Goal: Transaction & Acquisition: Download file/media

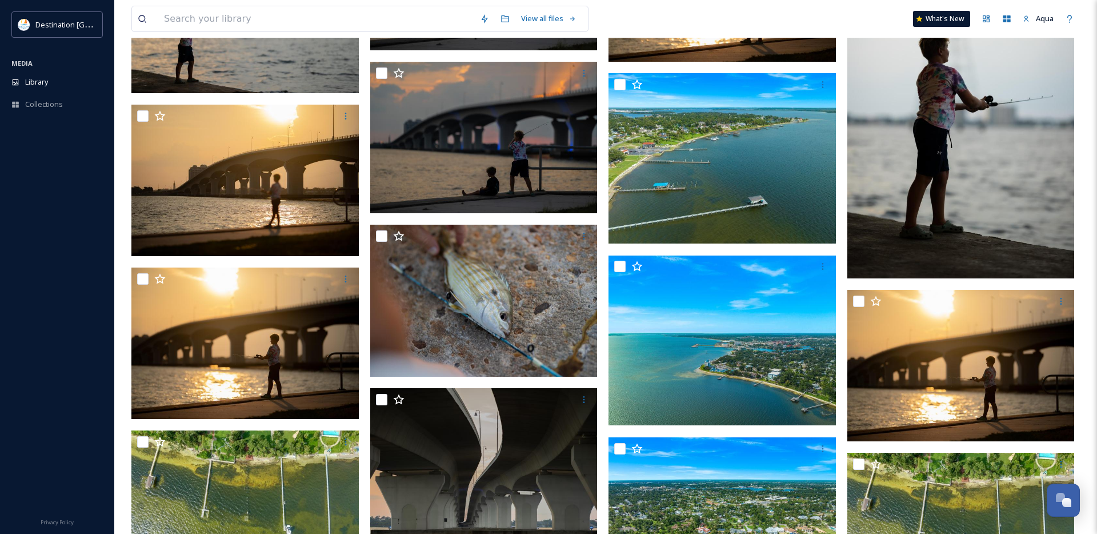
scroll to position [24207, 0]
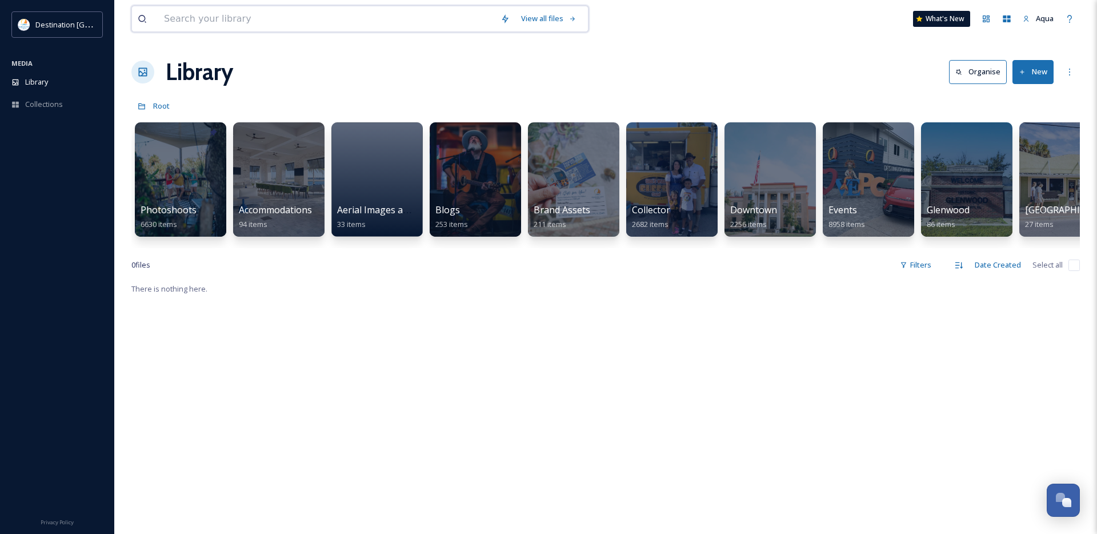
click at [207, 20] on input at bounding box center [326, 18] width 337 height 25
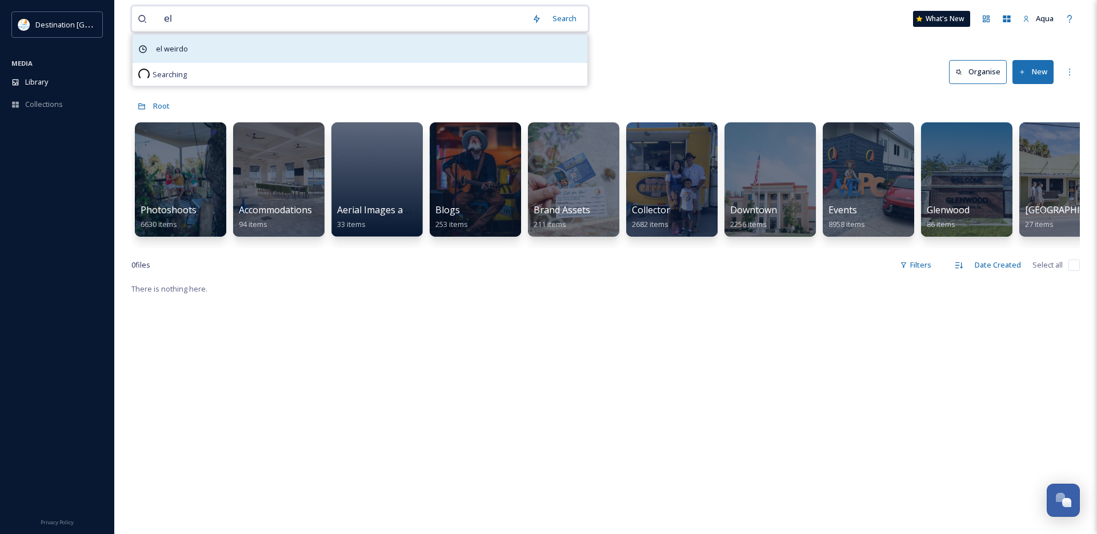
type input "el"
click at [202, 42] on div "el weirdo" at bounding box center [360, 49] width 455 height 28
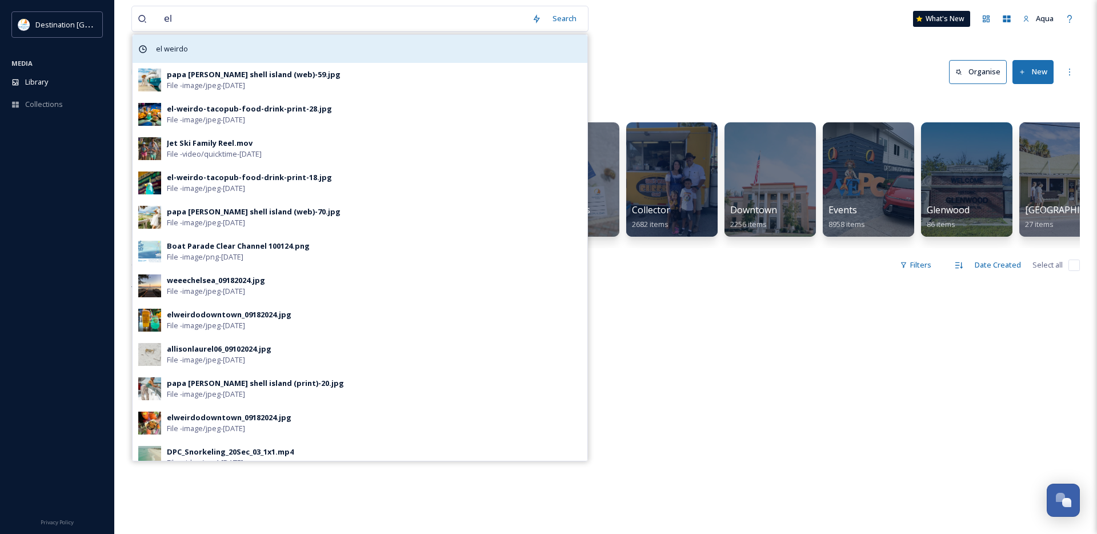
click at [182, 45] on span "el weirdo" at bounding box center [171, 49] width 43 height 17
click at [174, 50] on span "el weirdo" at bounding box center [171, 49] width 43 height 17
click at [335, 52] on div "el weirdo" at bounding box center [360, 49] width 455 height 28
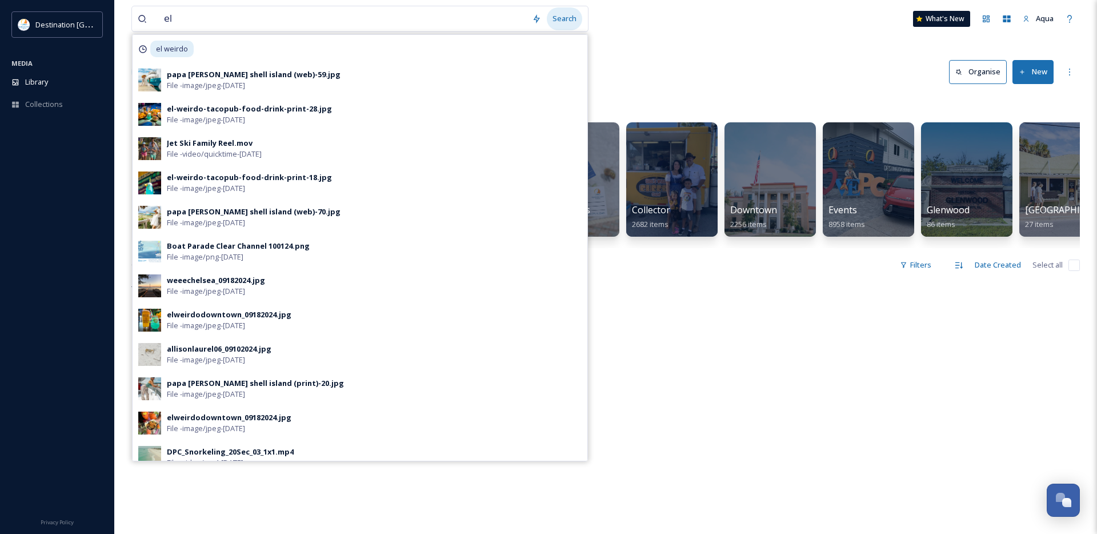
click at [569, 21] on div "Search" at bounding box center [564, 18] width 35 height 22
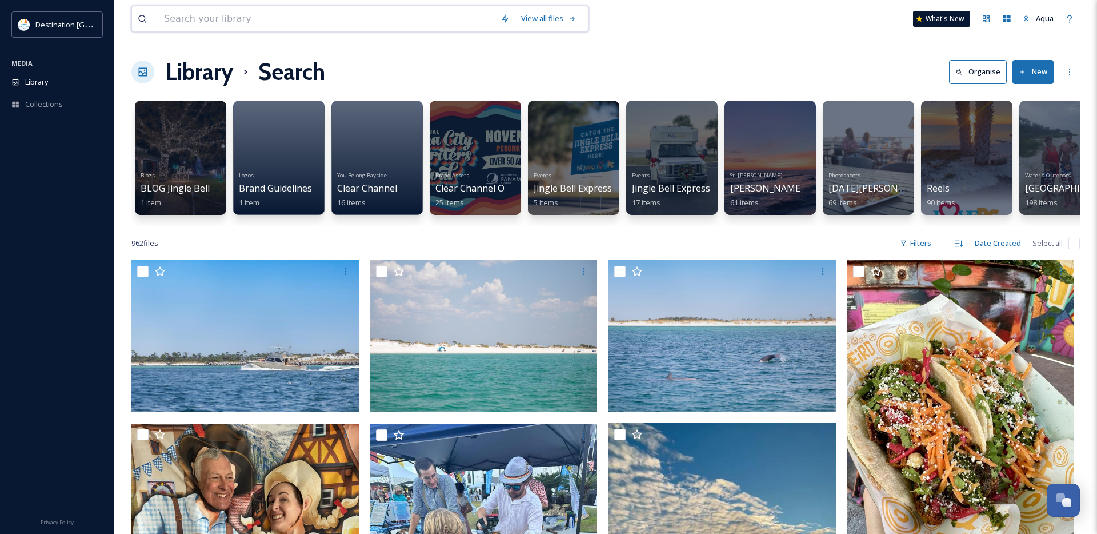
click at [225, 16] on input at bounding box center [326, 18] width 337 height 25
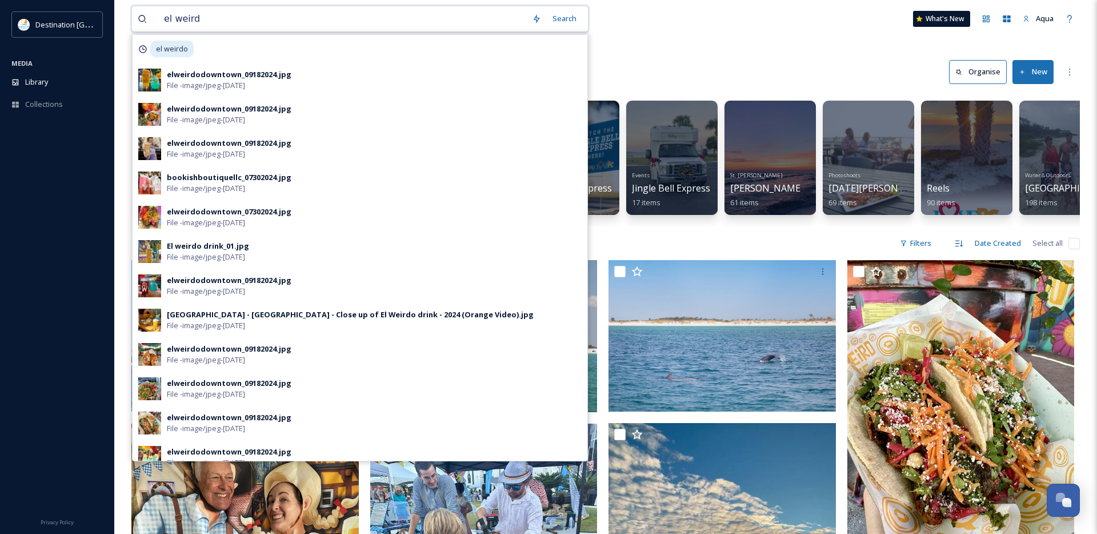
type input "el weirdo"
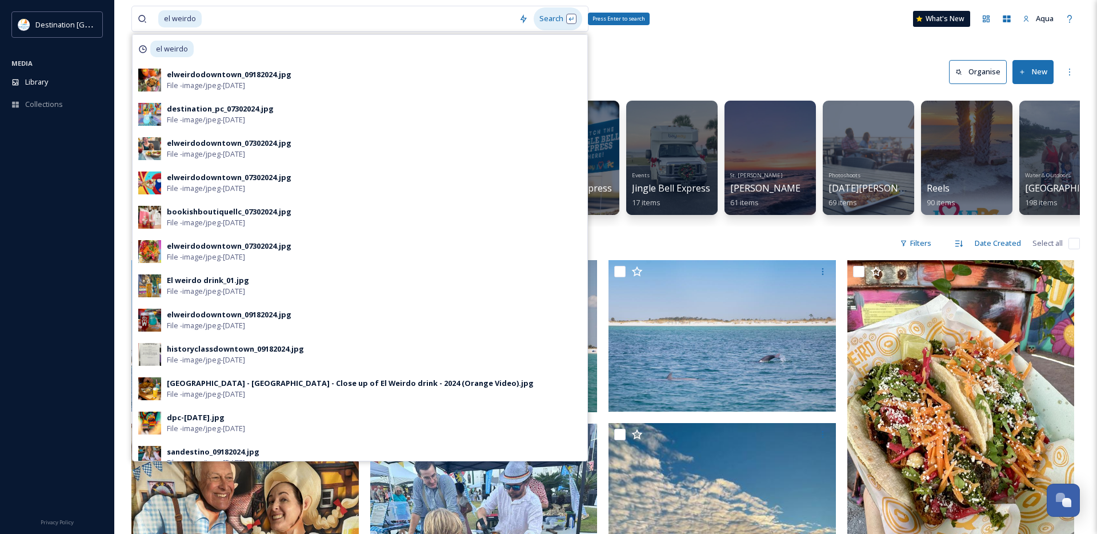
click at [562, 21] on div "Search Press Enter to search" at bounding box center [558, 18] width 49 height 22
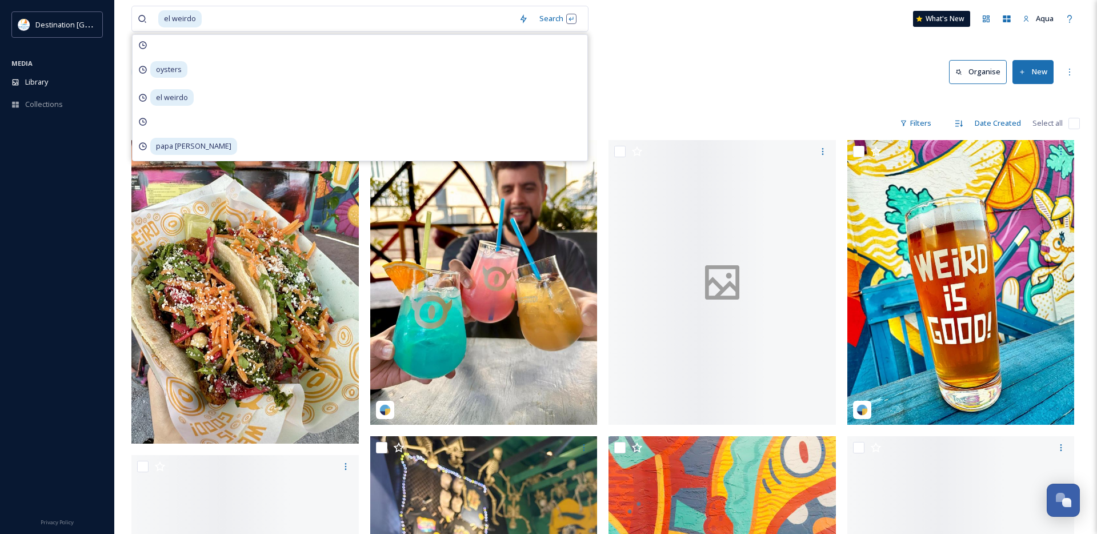
click at [736, 59] on div "Library Search Organise New" at bounding box center [605, 72] width 949 height 34
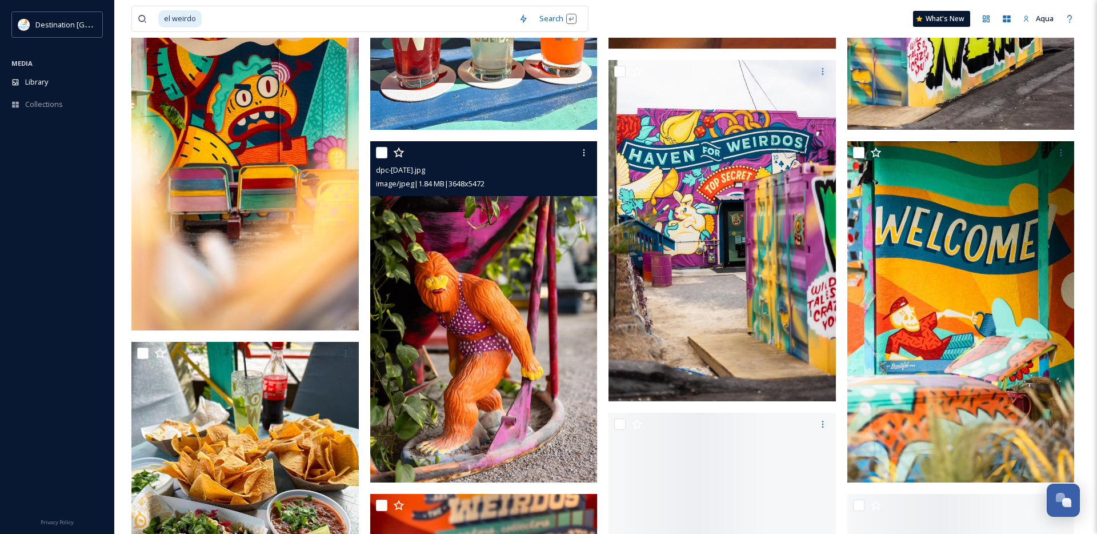
scroll to position [5084, 0]
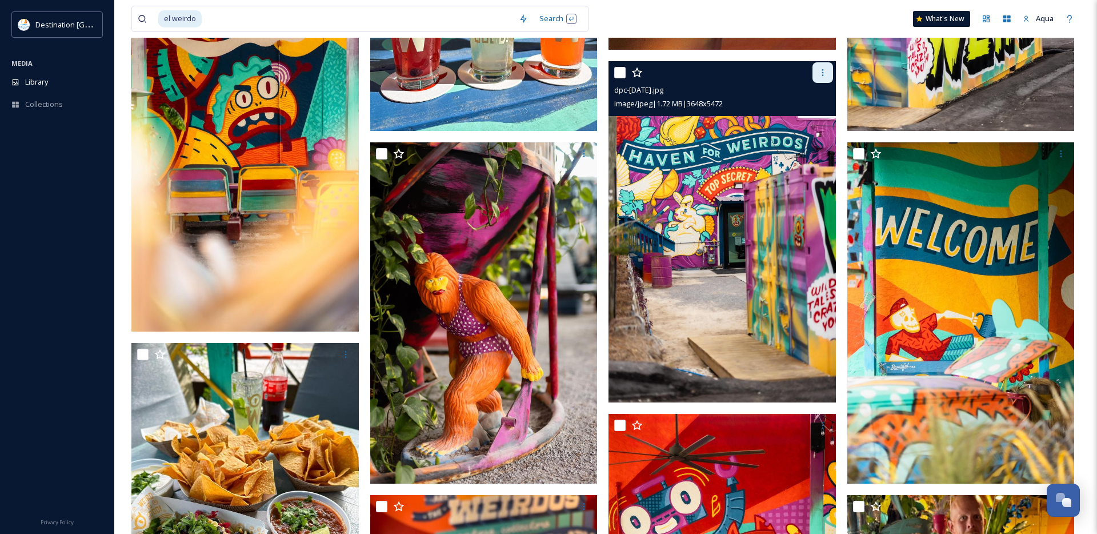
click at [821, 68] on icon at bounding box center [822, 72] width 9 height 9
click at [813, 117] on span "Download" at bounding box center [809, 119] width 35 height 11
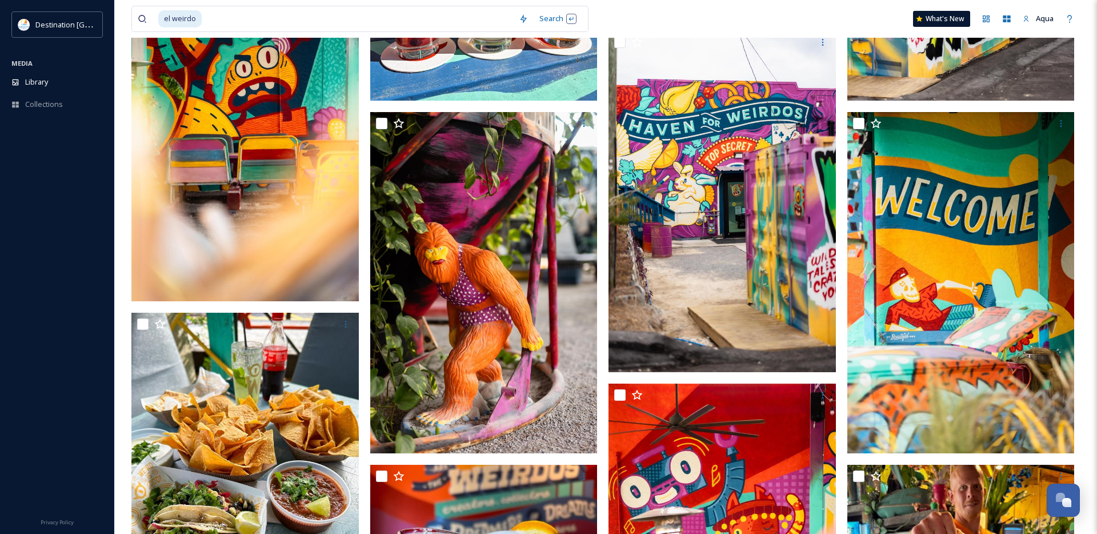
scroll to position [5116, 0]
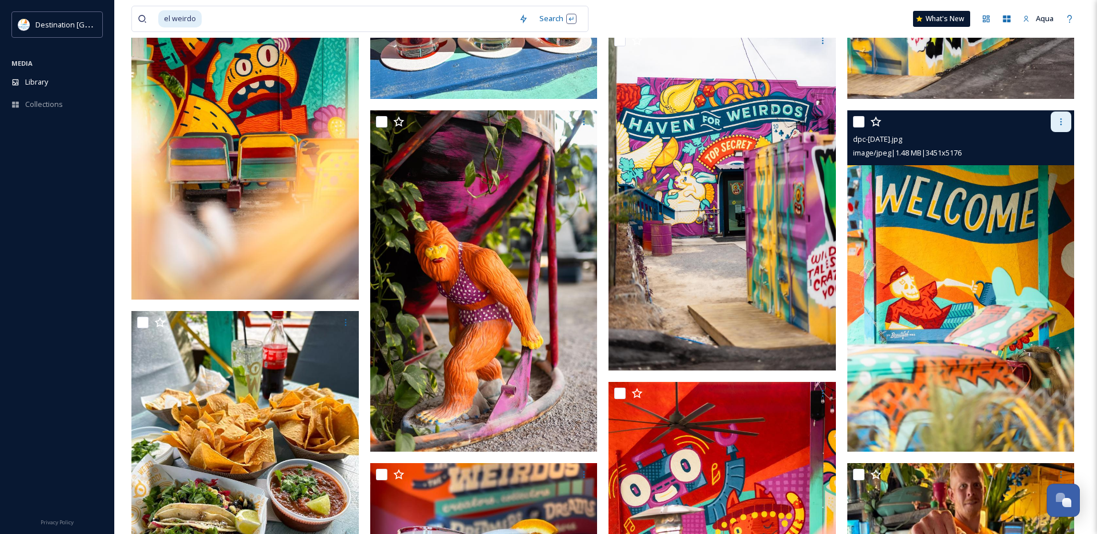
click at [1066, 119] on div at bounding box center [1061, 121] width 21 height 21
click at [1041, 163] on span "Download" at bounding box center [1047, 168] width 35 height 11
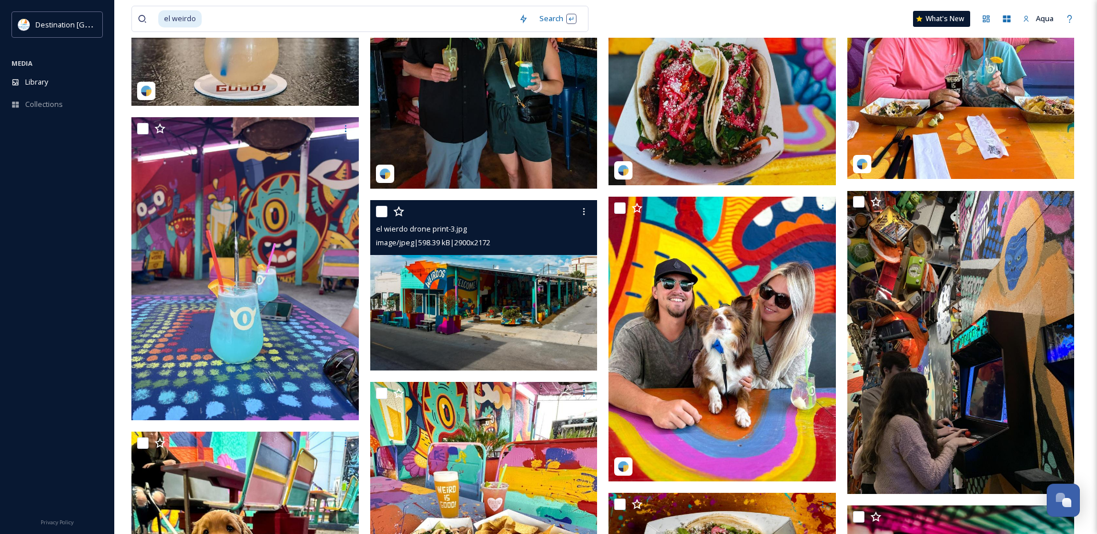
scroll to position [6806, 0]
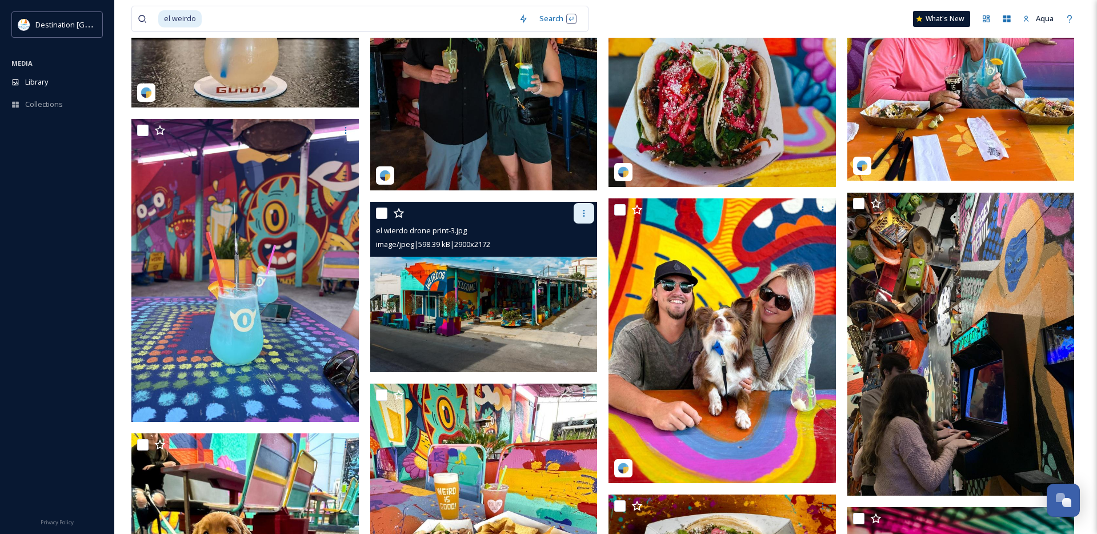
click at [581, 212] on icon at bounding box center [584, 213] width 9 height 9
click at [576, 267] on div "Download" at bounding box center [571, 260] width 46 height 22
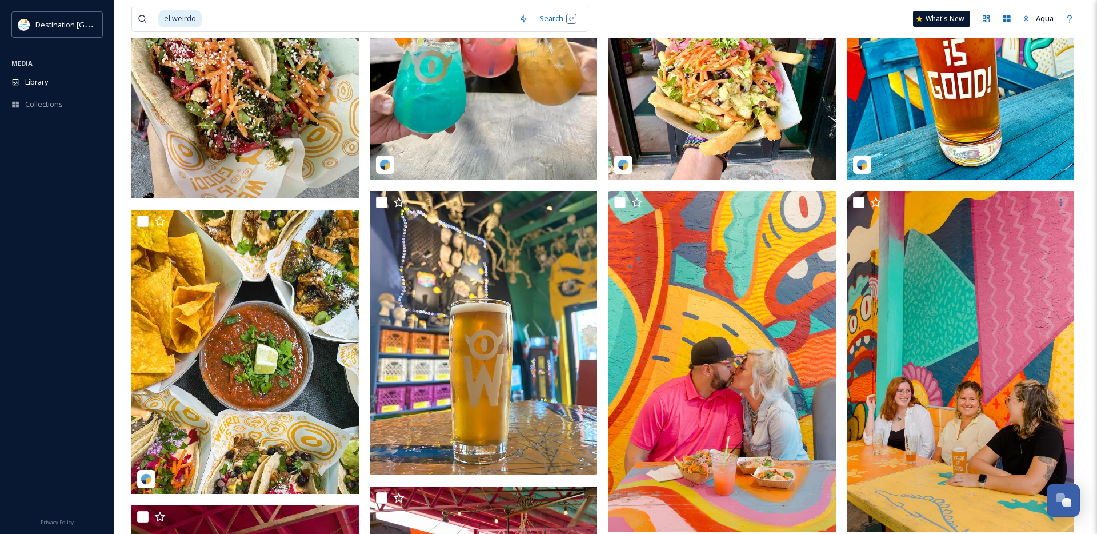
scroll to position [0, 0]
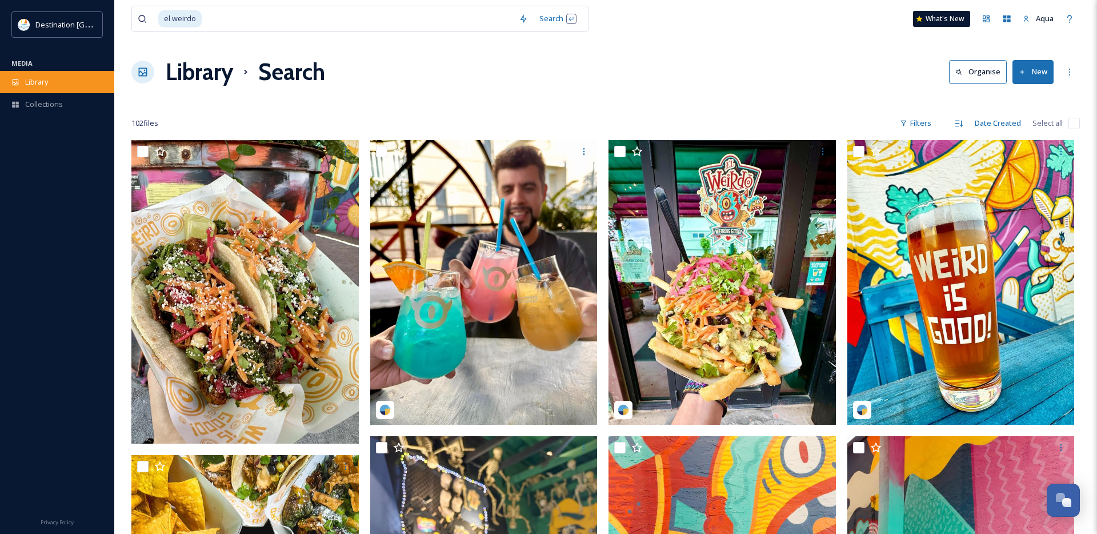
click at [52, 79] on div "Library" at bounding box center [57, 82] width 114 height 22
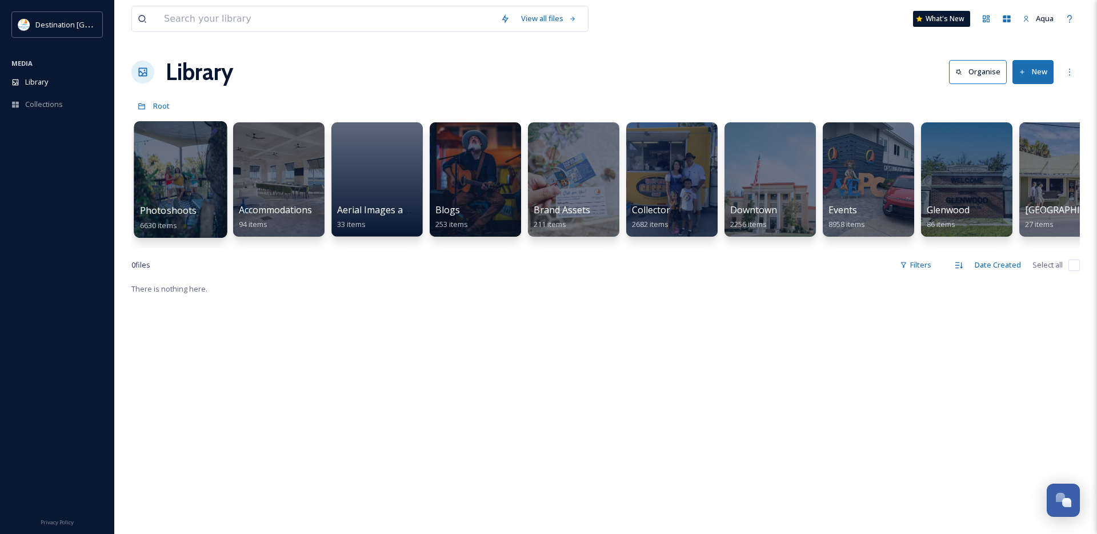
click at [183, 175] on div at bounding box center [180, 179] width 93 height 117
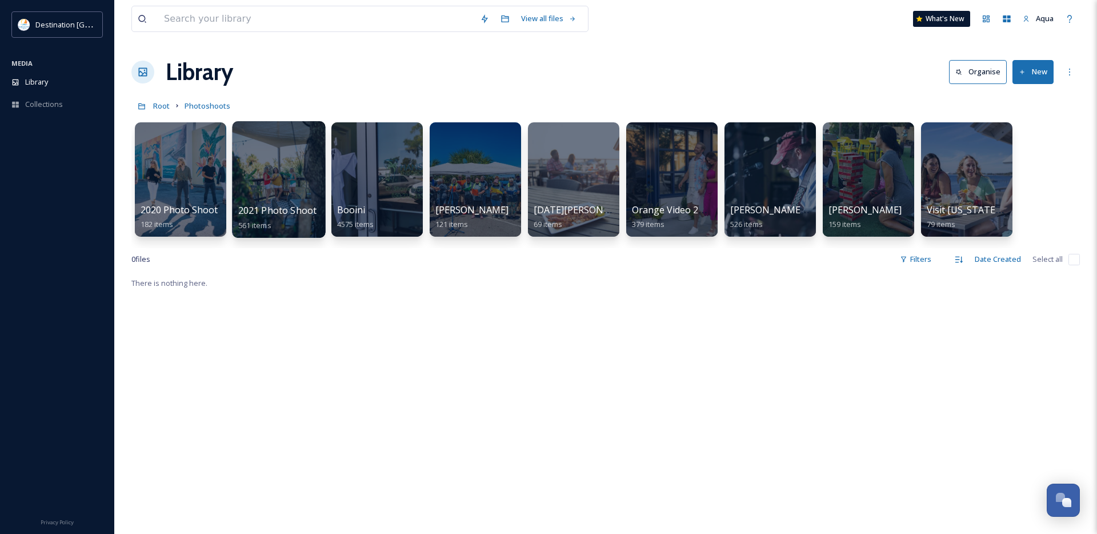
click at [294, 178] on div at bounding box center [278, 179] width 93 height 117
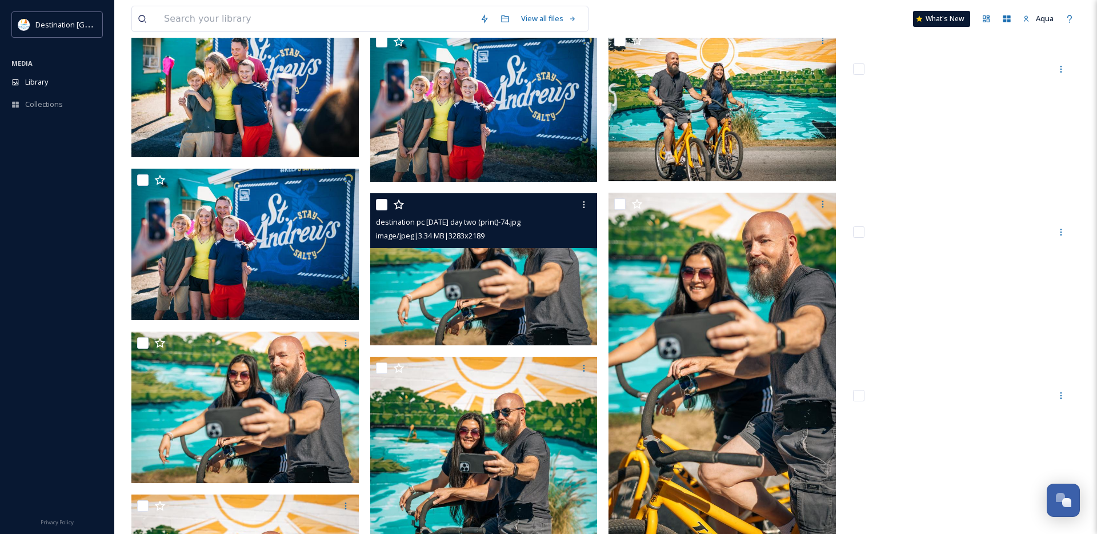
scroll to position [18346, 0]
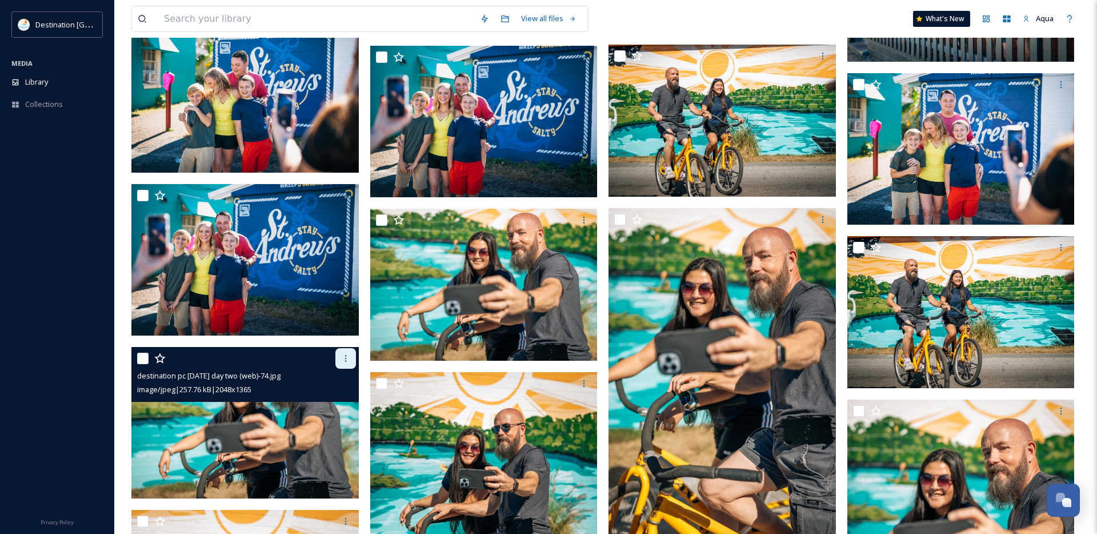
click at [344, 360] on icon at bounding box center [345, 358] width 9 height 9
click at [333, 404] on span "Download" at bounding box center [332, 405] width 35 height 11
